Goal: Check status: Check status

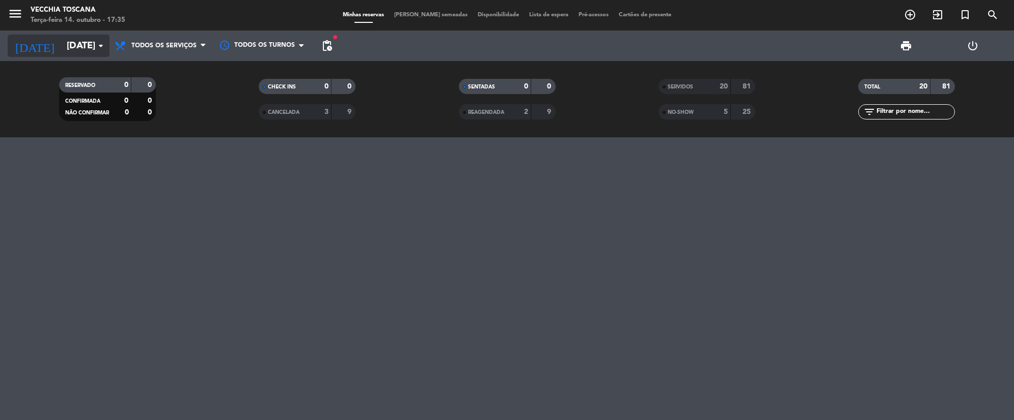
click at [64, 36] on input "[DATE]" at bounding box center [122, 45] width 120 height 21
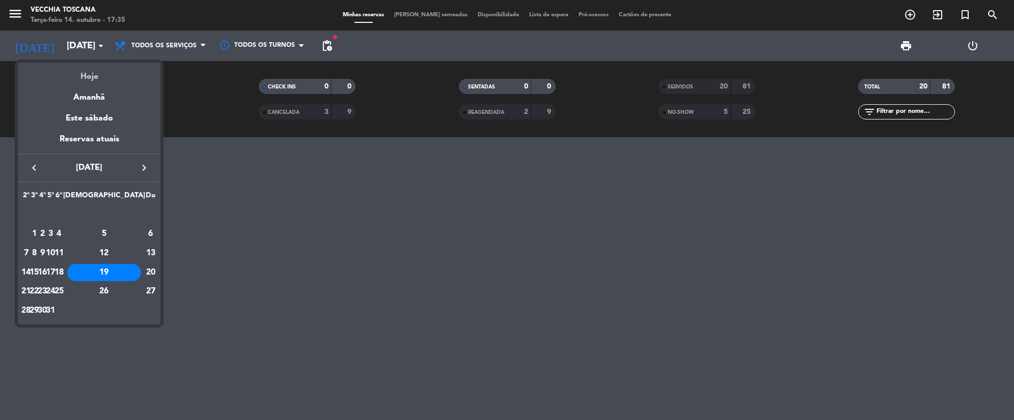
drag, startPoint x: 79, startPoint y: 62, endPoint x: 88, endPoint y: 72, distance: 13.8
click at [80, 62] on mat-datepicker-content "semana próxima esta semana semana anterior mesma semana do ano anterior Hoje Am…" at bounding box center [89, 192] width 143 height 265
click at [147, 169] on icon "keyboard_arrow_right" at bounding box center [144, 168] width 12 height 12
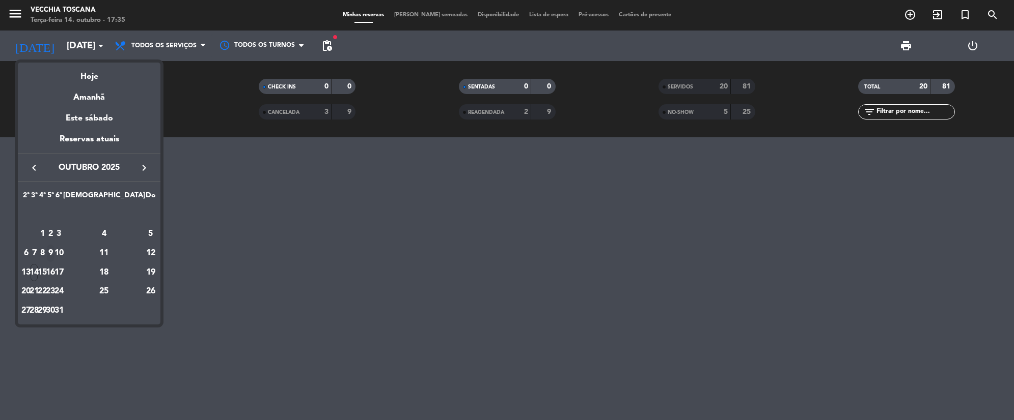
click at [54, 256] on div "9" at bounding box center [51, 253] width 8 height 17
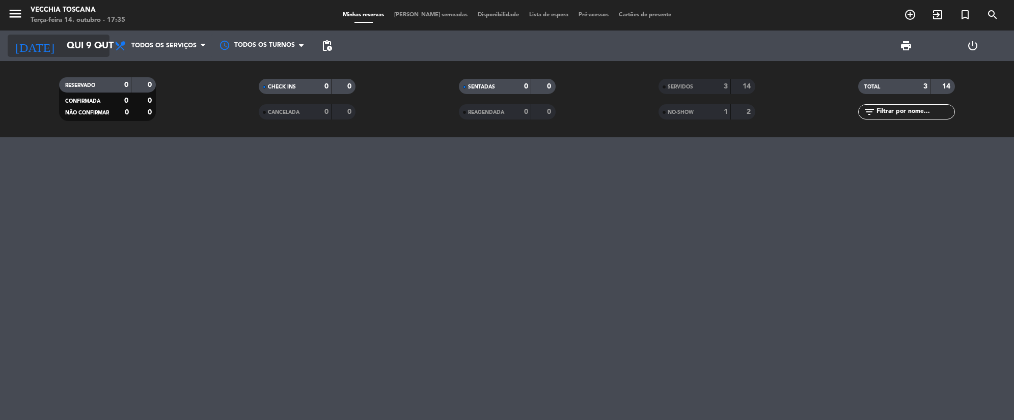
click at [81, 43] on input "Qui 9 out" at bounding box center [122, 45] width 120 height 21
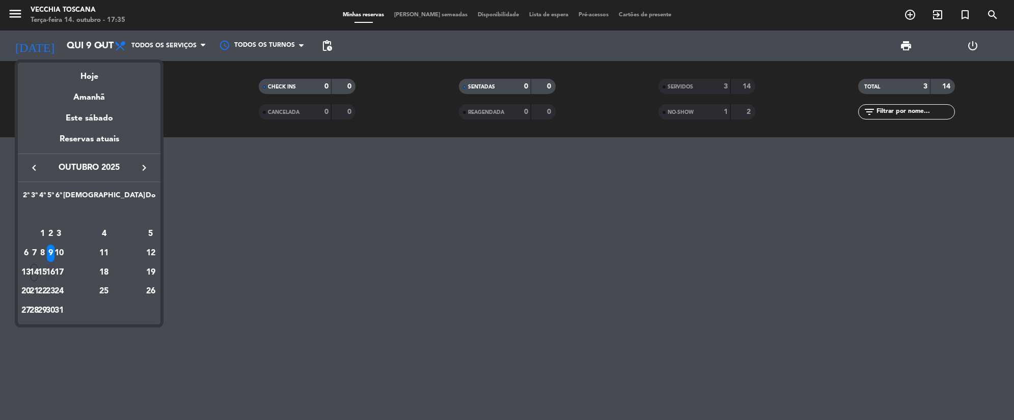
click at [54, 274] on div "16" at bounding box center [51, 272] width 8 height 17
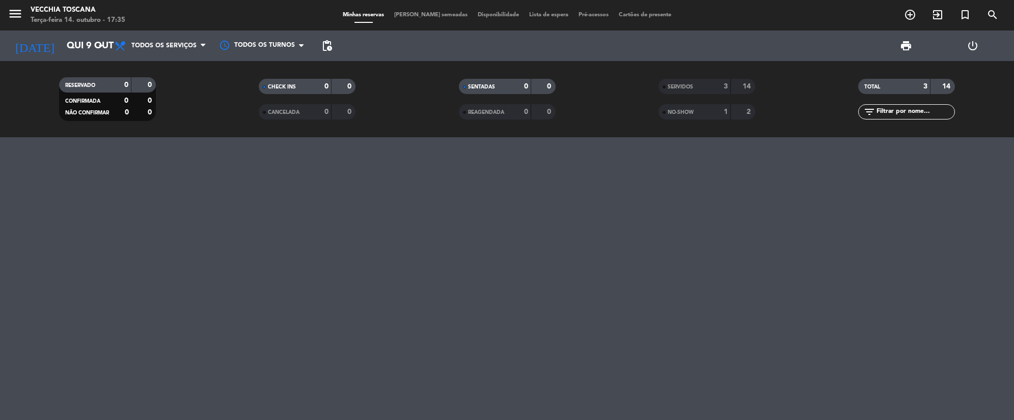
type input "Qui 16 out"
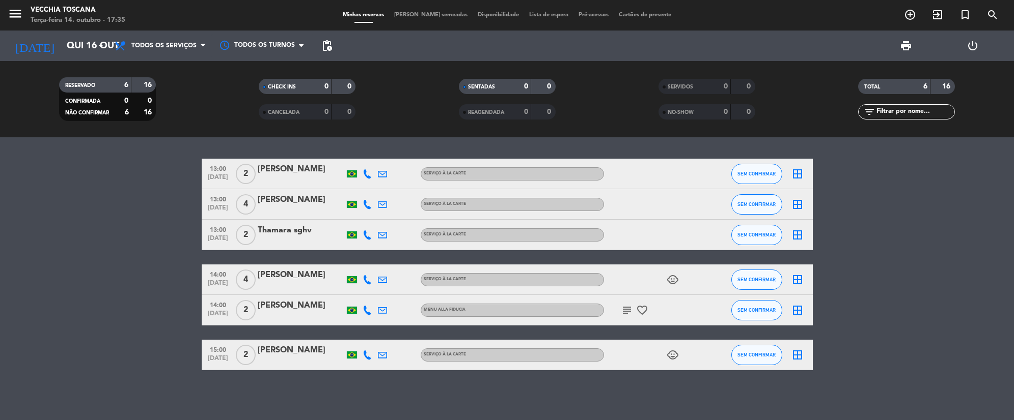
click at [370, 235] on icon at bounding box center [366, 235] width 9 height 9
click at [367, 173] on icon at bounding box center [366, 174] width 9 height 9
click at [366, 202] on icon at bounding box center [366, 204] width 9 height 9
click at [366, 236] on icon at bounding box center [366, 235] width 9 height 9
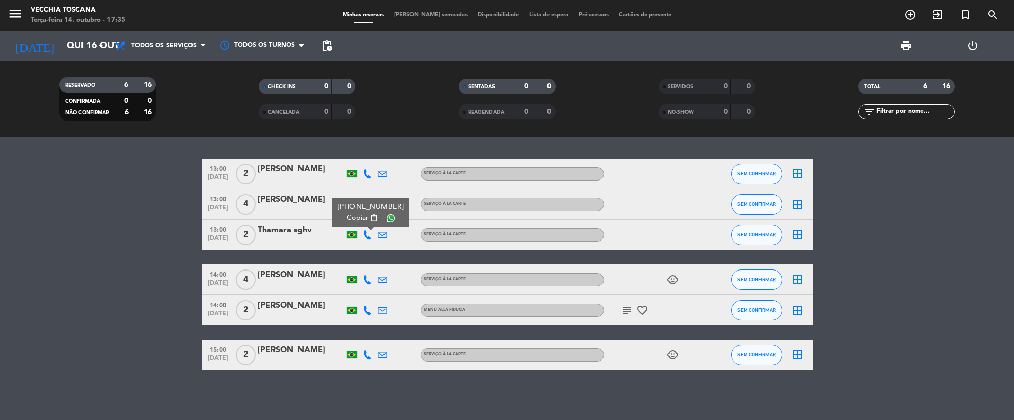
click at [367, 282] on icon at bounding box center [366, 279] width 9 height 9
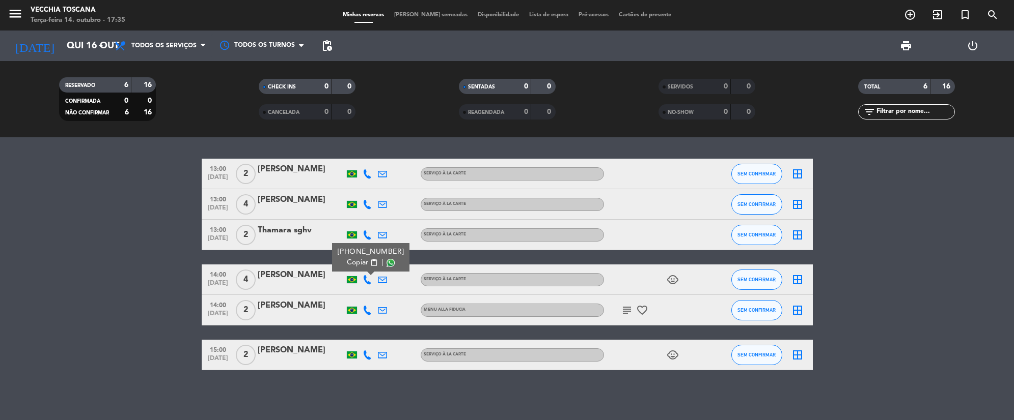
click at [367, 311] on icon at bounding box center [366, 310] width 9 height 9
click at [369, 356] on icon at bounding box center [366, 355] width 9 height 9
